Goal: Find contact information: Find contact information

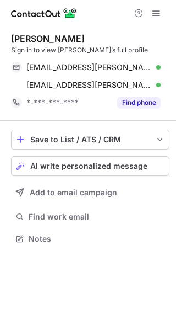
scroll to position [230, 176]
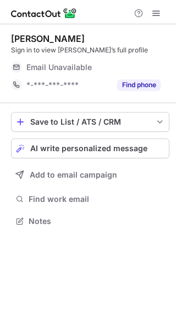
scroll to position [5, 6]
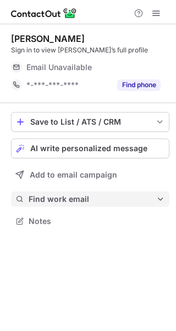
click at [64, 201] on span "Find work email" at bounding box center [93, 199] width 128 height 10
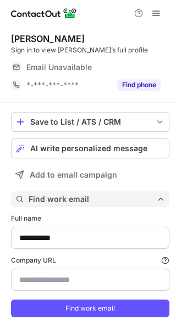
scroll to position [24, 0]
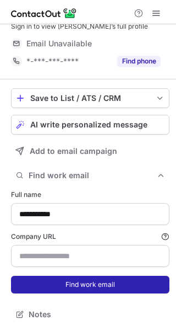
type input "**********"
click at [64, 291] on button "Find work email" at bounding box center [90, 285] width 159 height 18
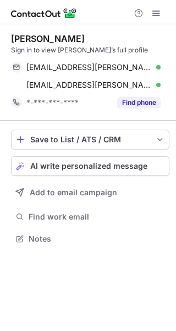
scroll to position [230, 176]
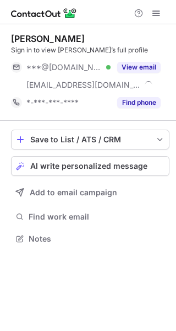
scroll to position [230, 176]
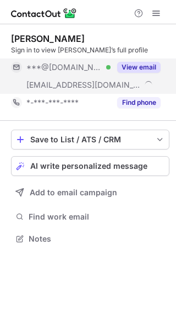
click at [128, 72] on button "View email" at bounding box center [139, 67] width 44 height 11
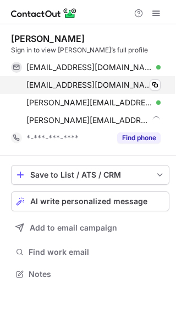
scroll to position [266, 176]
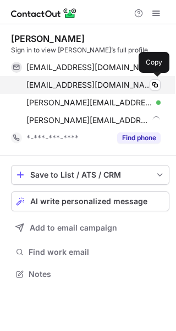
click at [75, 85] on span "[EMAIL_ADDRESS][DOMAIN_NAME]" at bounding box center [89, 85] width 126 height 10
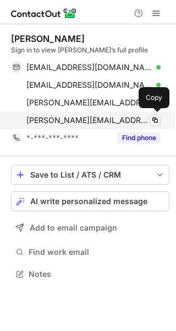
click at [90, 117] on span "teri.waters@shipnuera.com" at bounding box center [87, 120] width 122 height 10
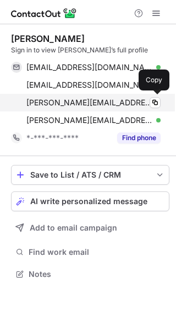
click at [129, 110] on div "teri.waters@am.kwe.com Verified Copy" at bounding box center [86, 103] width 150 height 18
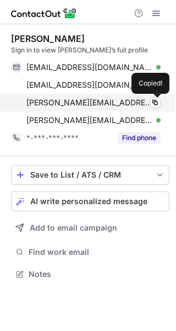
click at [129, 110] on div "teri.waters@am.kwe.com Verified Copied!" at bounding box center [86, 103] width 150 height 18
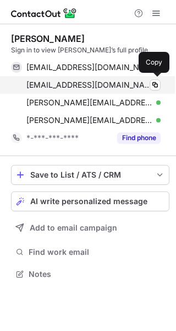
click at [110, 85] on div "watersteri@gmail.com Verified" at bounding box center [93, 85] width 135 height 10
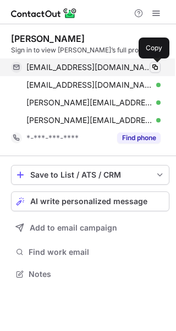
click at [154, 67] on span at bounding box center [155, 67] width 9 height 9
